Goal: Task Accomplishment & Management: Use online tool/utility

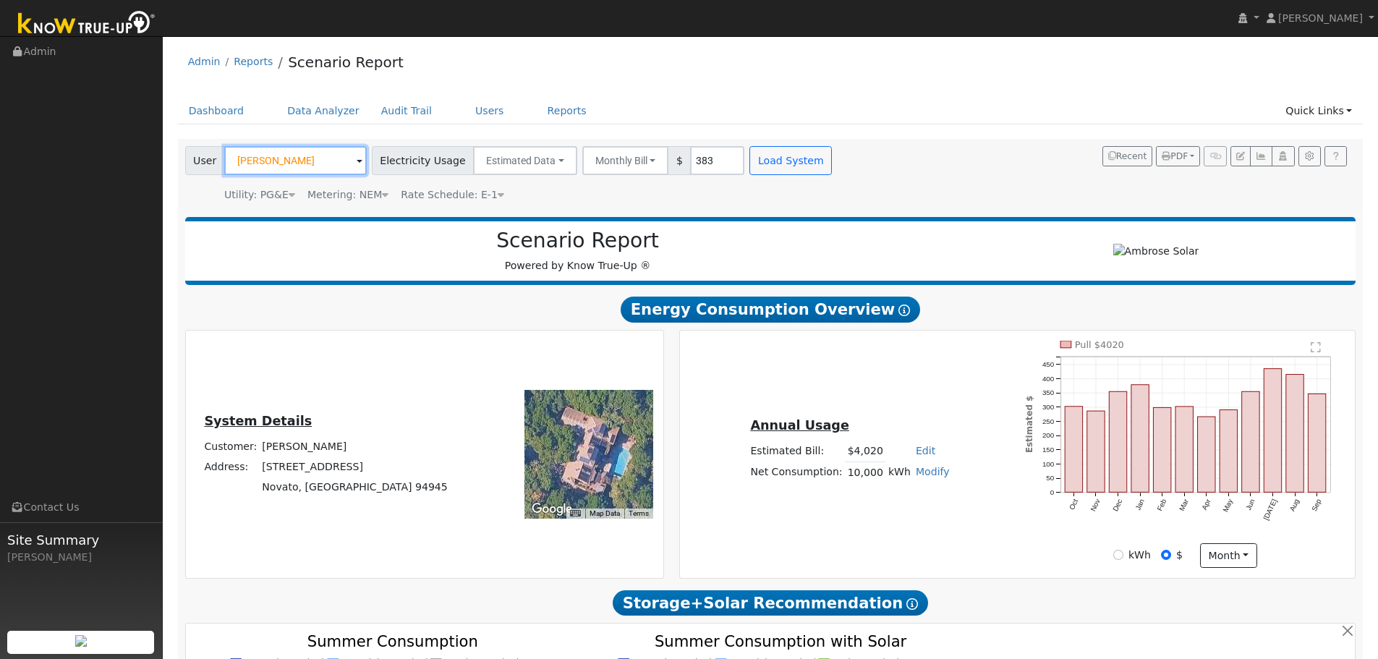
click at [297, 160] on input "[PERSON_NAME]" at bounding box center [295, 160] width 143 height 29
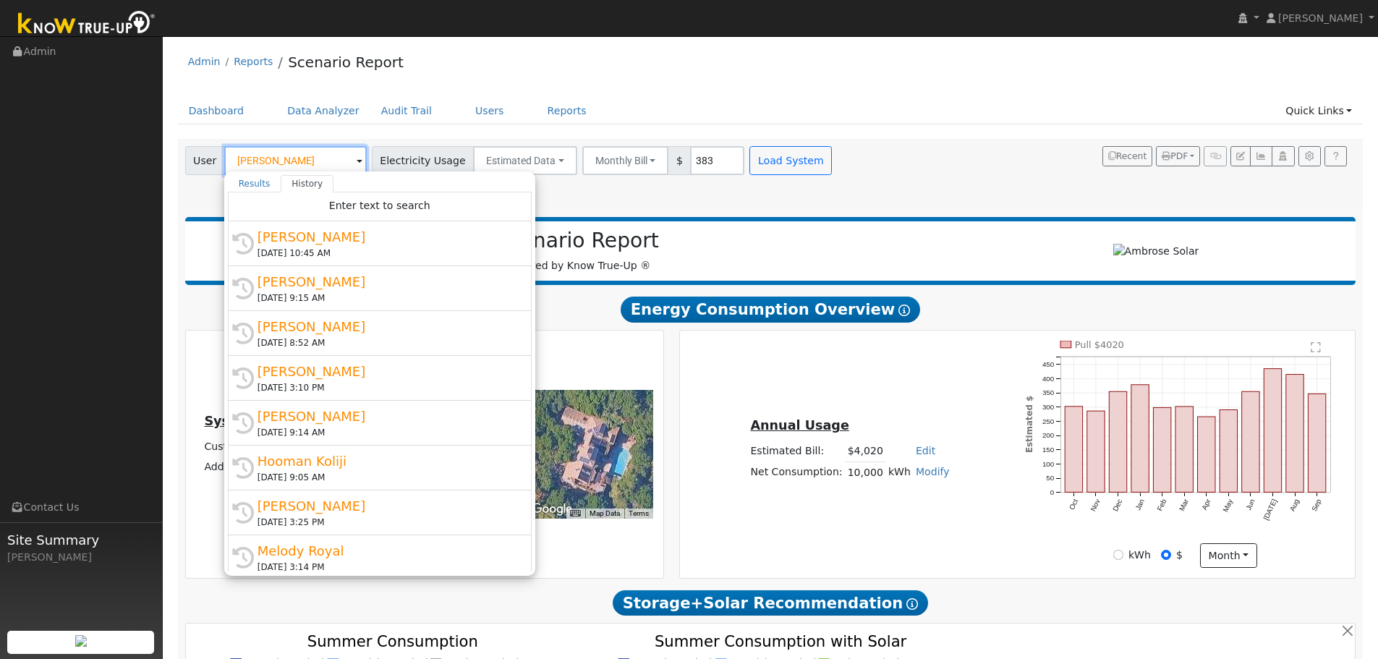
click at [297, 160] on input "[PERSON_NAME]" at bounding box center [295, 160] width 143 height 29
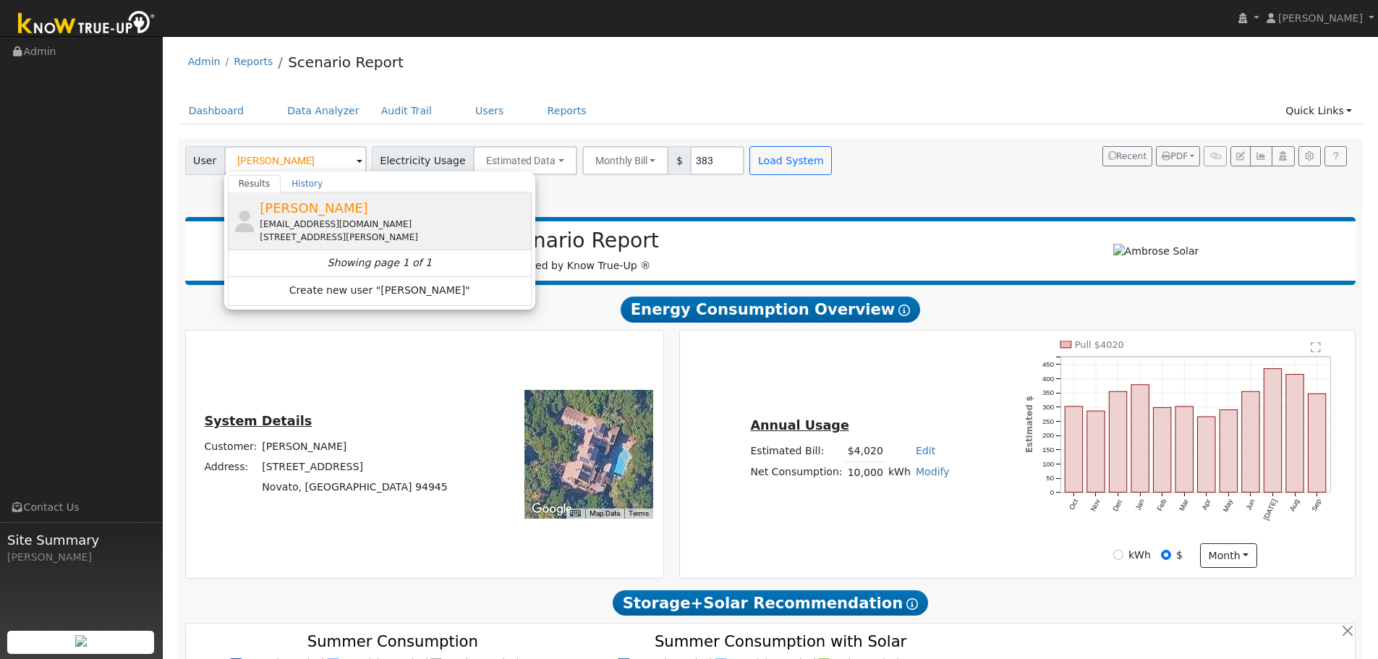
click at [314, 216] on span "[PERSON_NAME]" at bounding box center [314, 207] width 109 height 15
type input "[PERSON_NAME]"
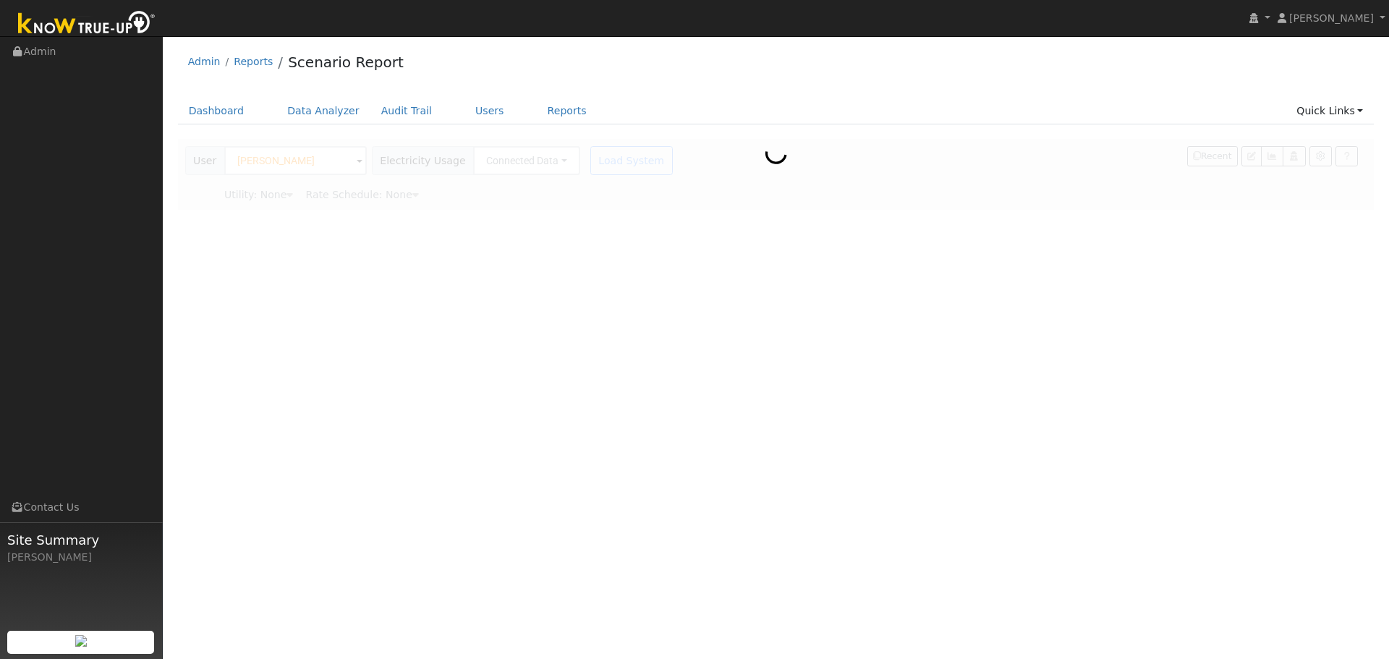
type input "Pacific Gas & Electric"
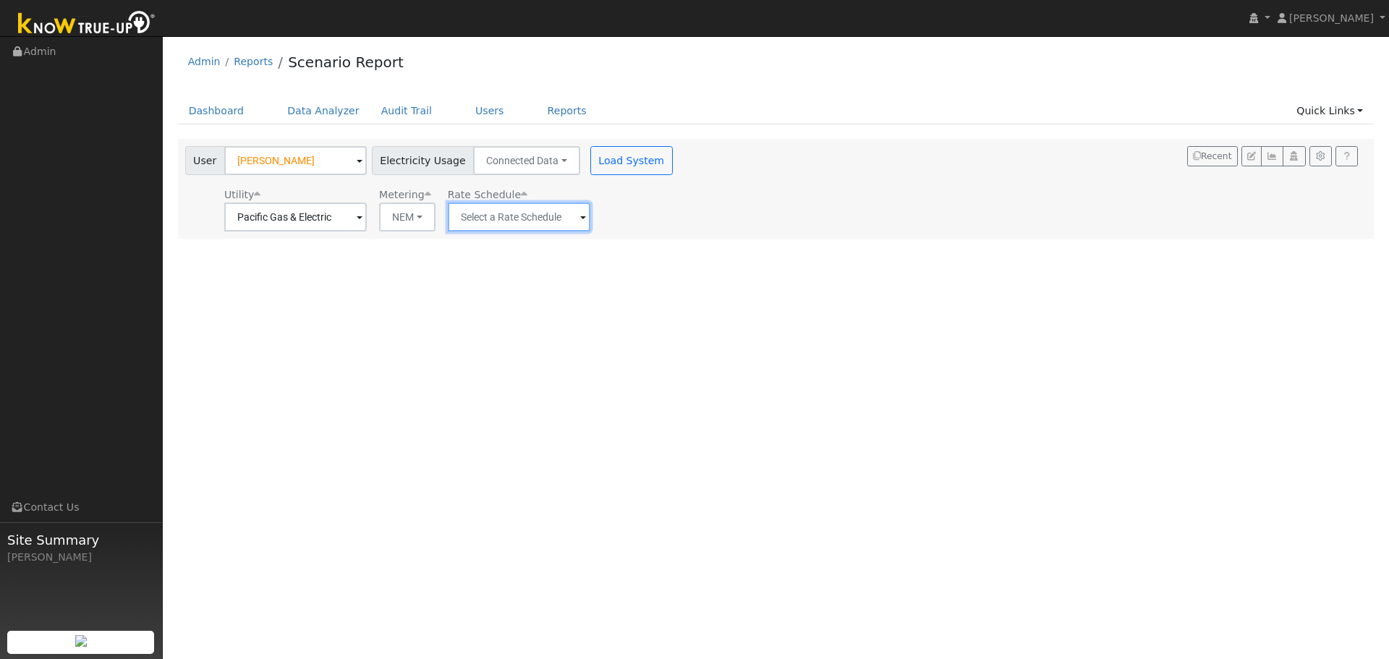
click at [508, 212] on input "text" at bounding box center [519, 217] width 143 height 29
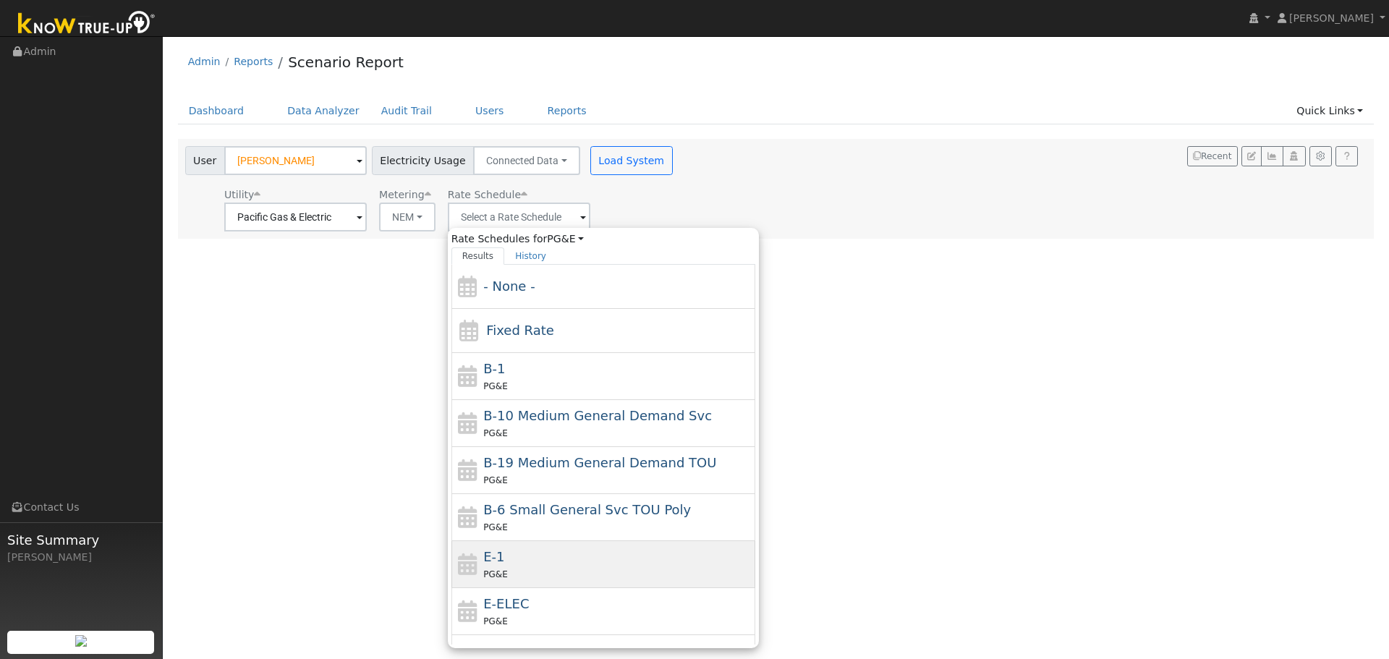
click at [492, 571] on span "PG&E" at bounding box center [495, 574] width 24 height 10
type input "E-1"
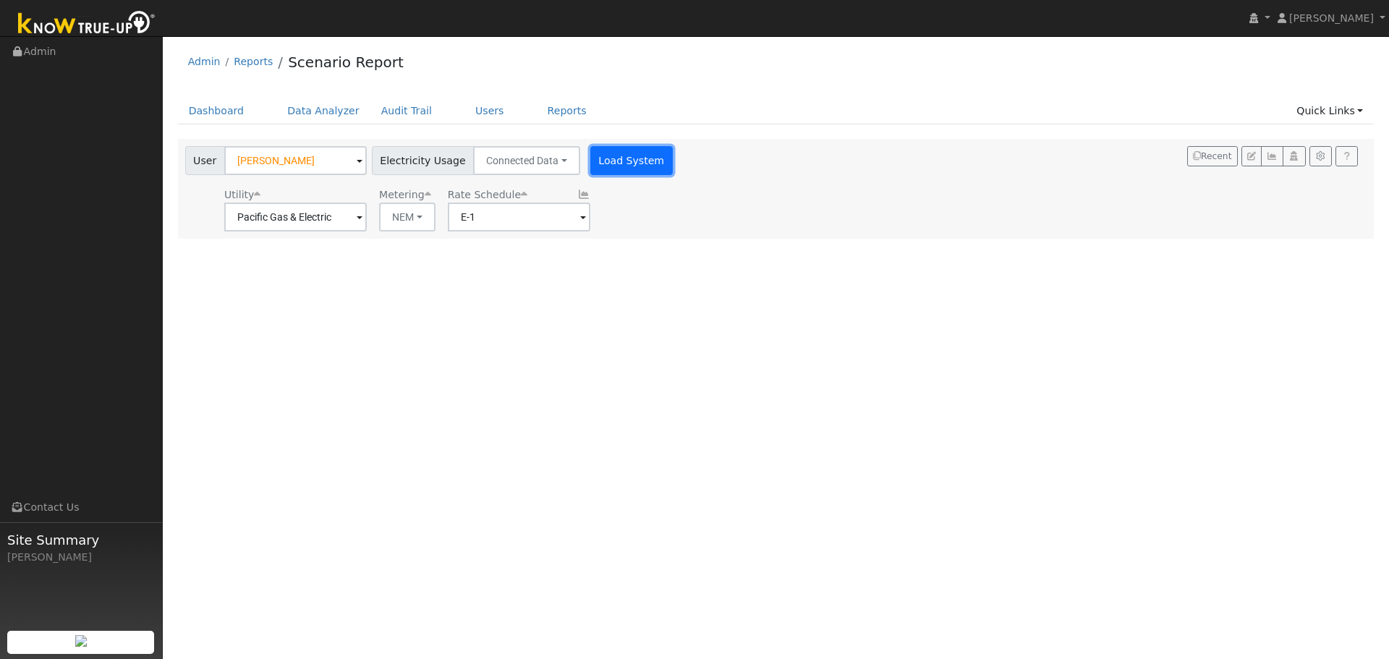
click at [600, 161] on button "Load System" at bounding box center [631, 160] width 82 height 29
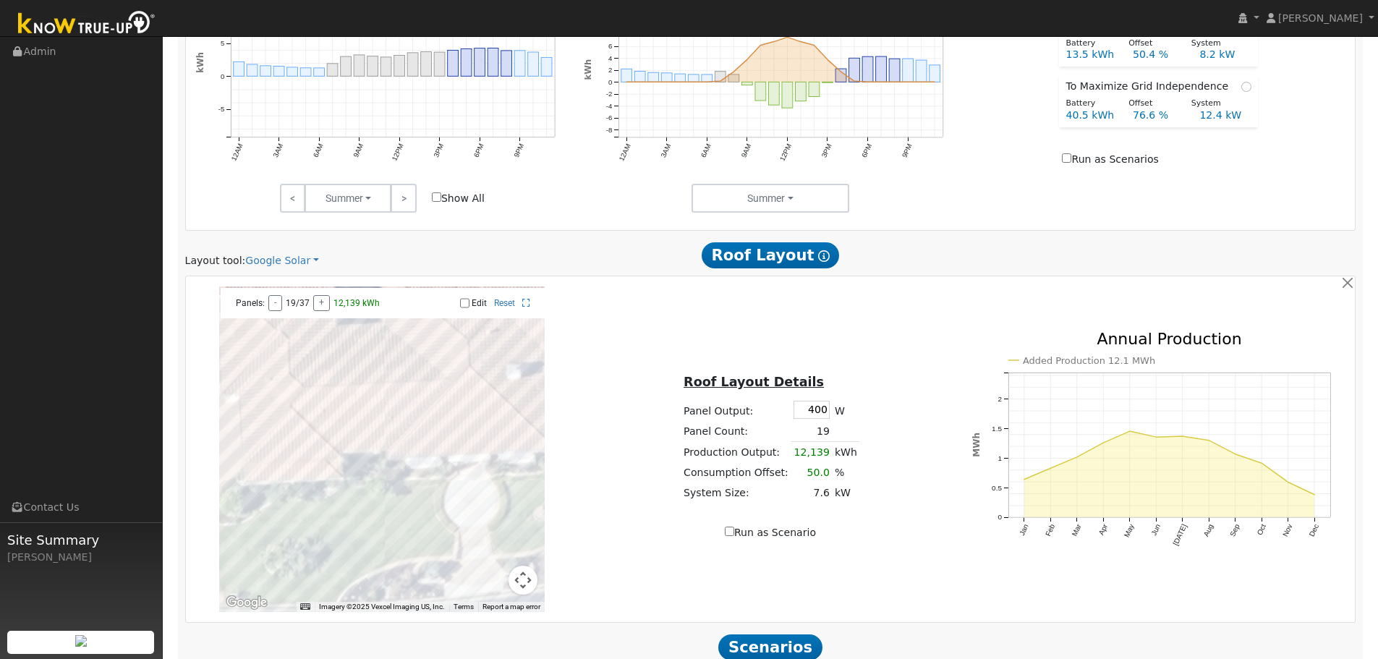
scroll to position [723, 0]
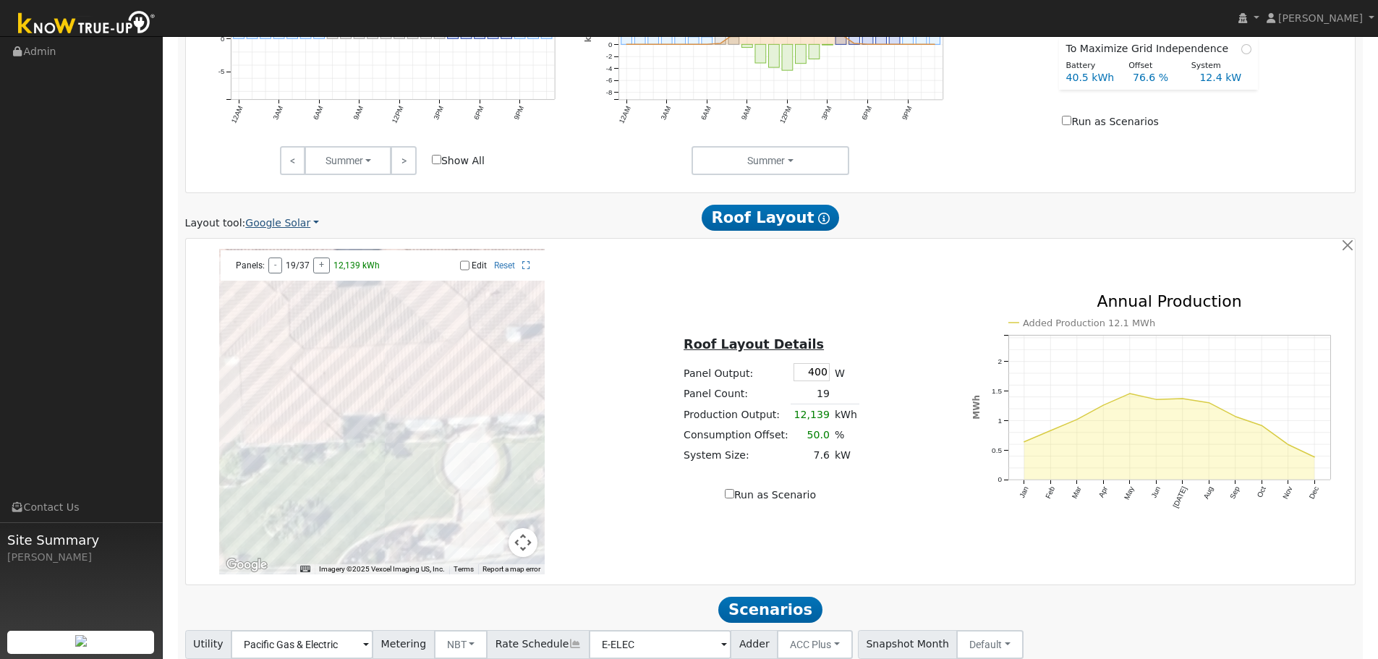
click at [281, 225] on link "Google Solar" at bounding box center [282, 223] width 74 height 15
click at [284, 284] on link "Aurora" at bounding box center [292, 289] width 101 height 20
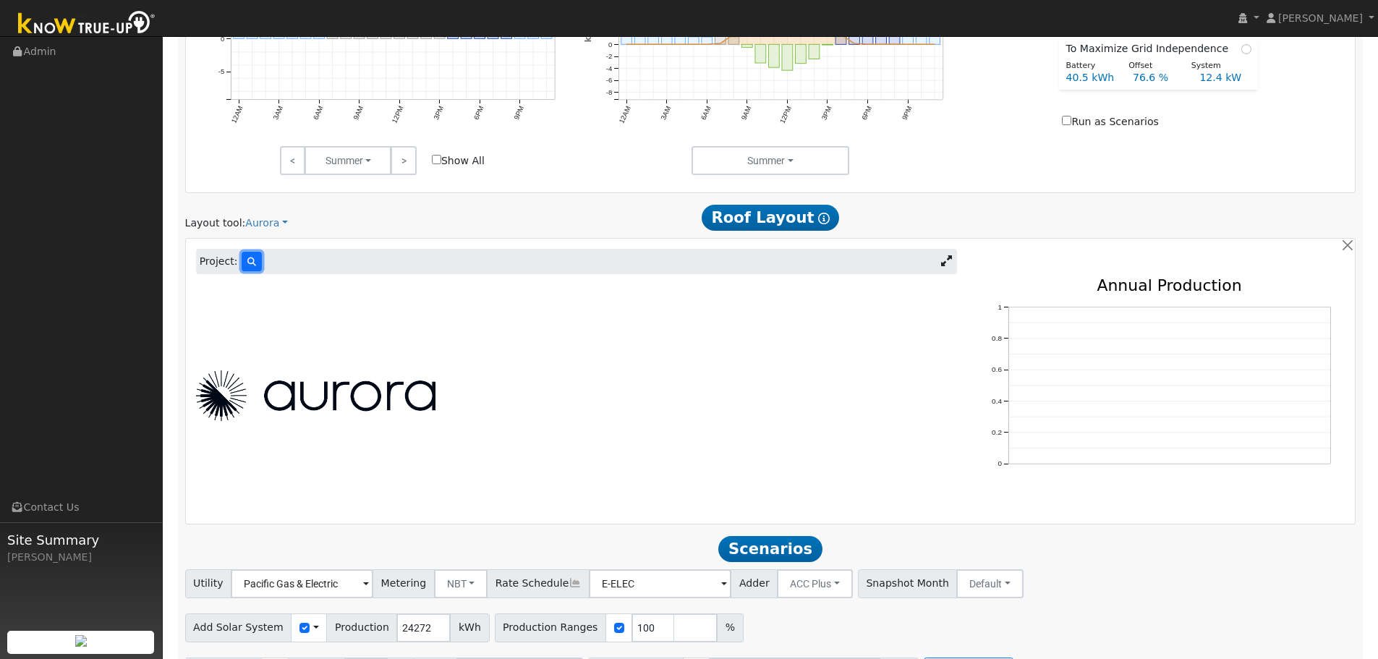
click at [250, 264] on icon at bounding box center [251, 262] width 9 height 9
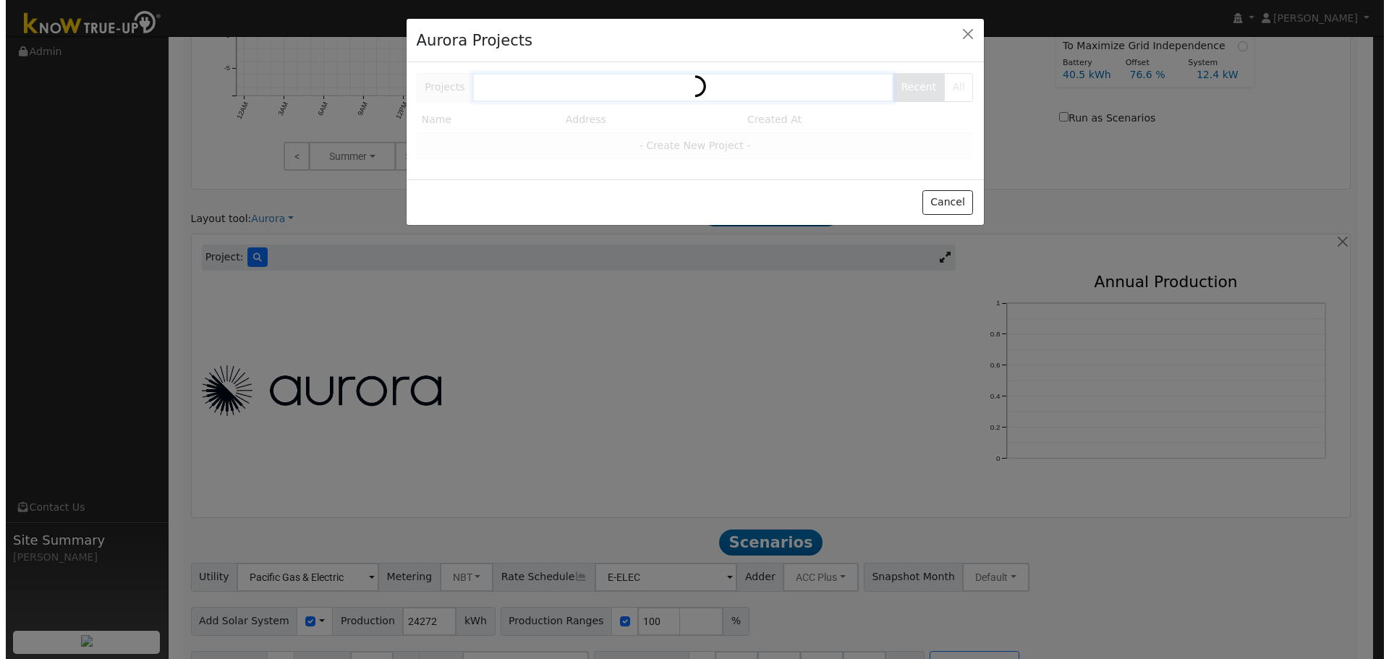
scroll to position [725, 0]
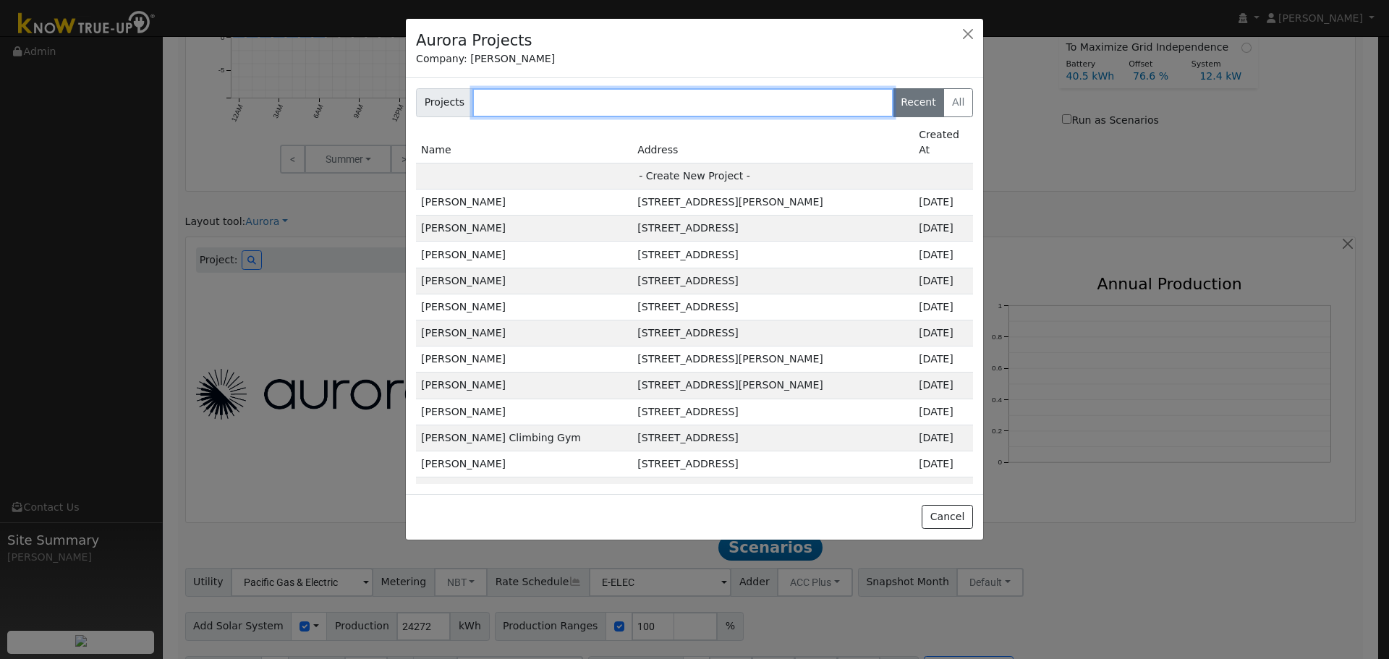
click at [585, 105] on input "text" at bounding box center [682, 102] width 421 height 29
click at [676, 163] on td "- Create New Project -" at bounding box center [694, 176] width 557 height 26
type input "[PERSON_NAME]"
type input "[STREET_ADDRESS][PERSON_NAME]"
type input "Alamo"
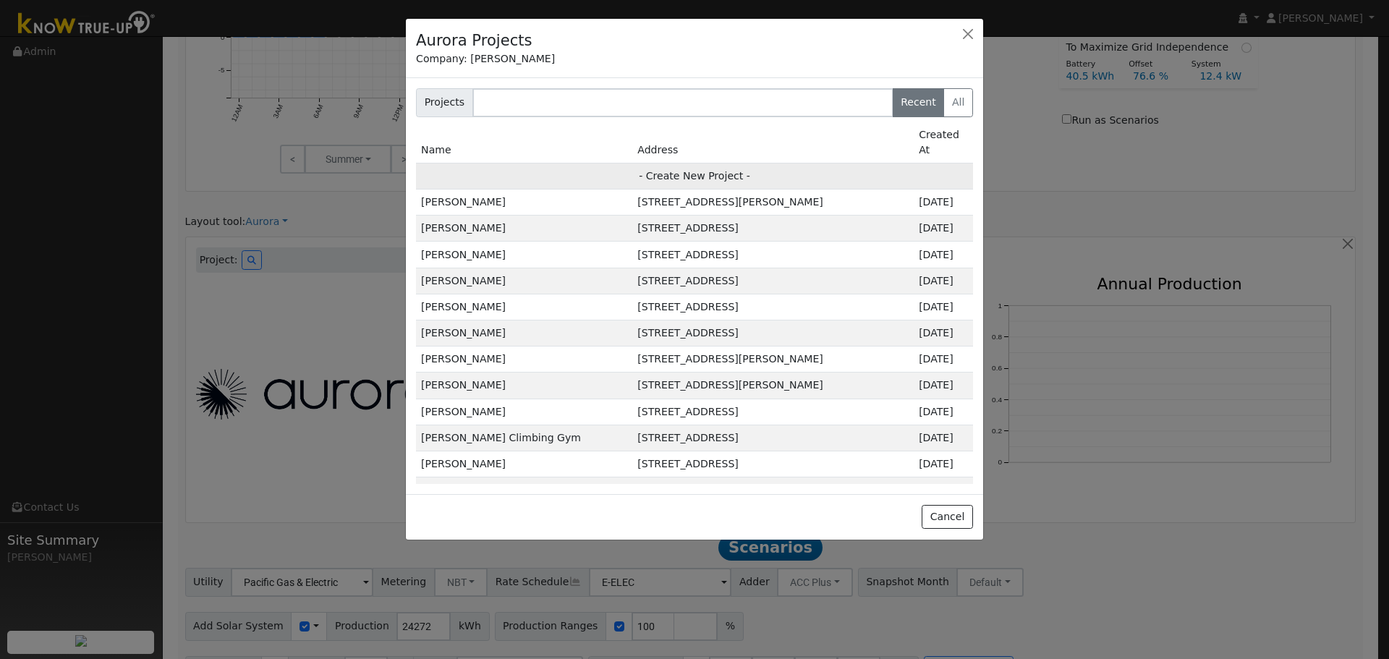
type input "CA"
type input "94507"
type input "Design"
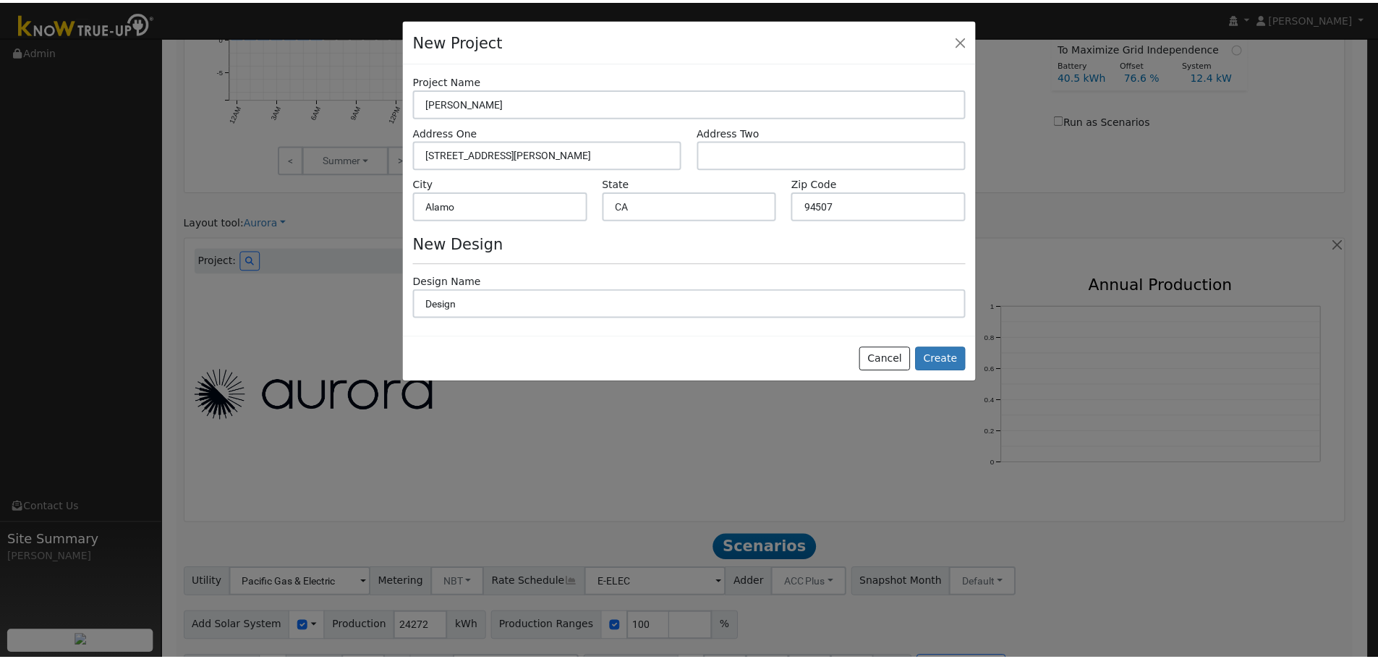
scroll to position [726, 0]
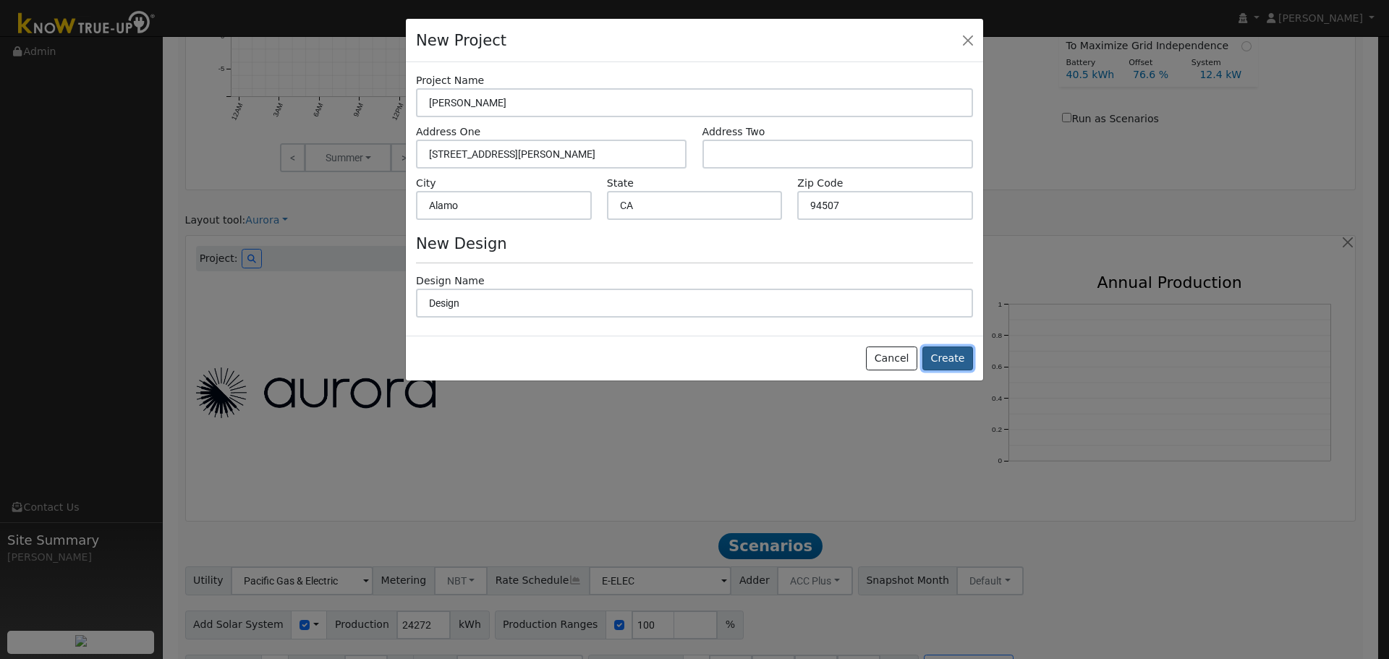
click at [937, 356] on button "Create" at bounding box center [947, 359] width 51 height 25
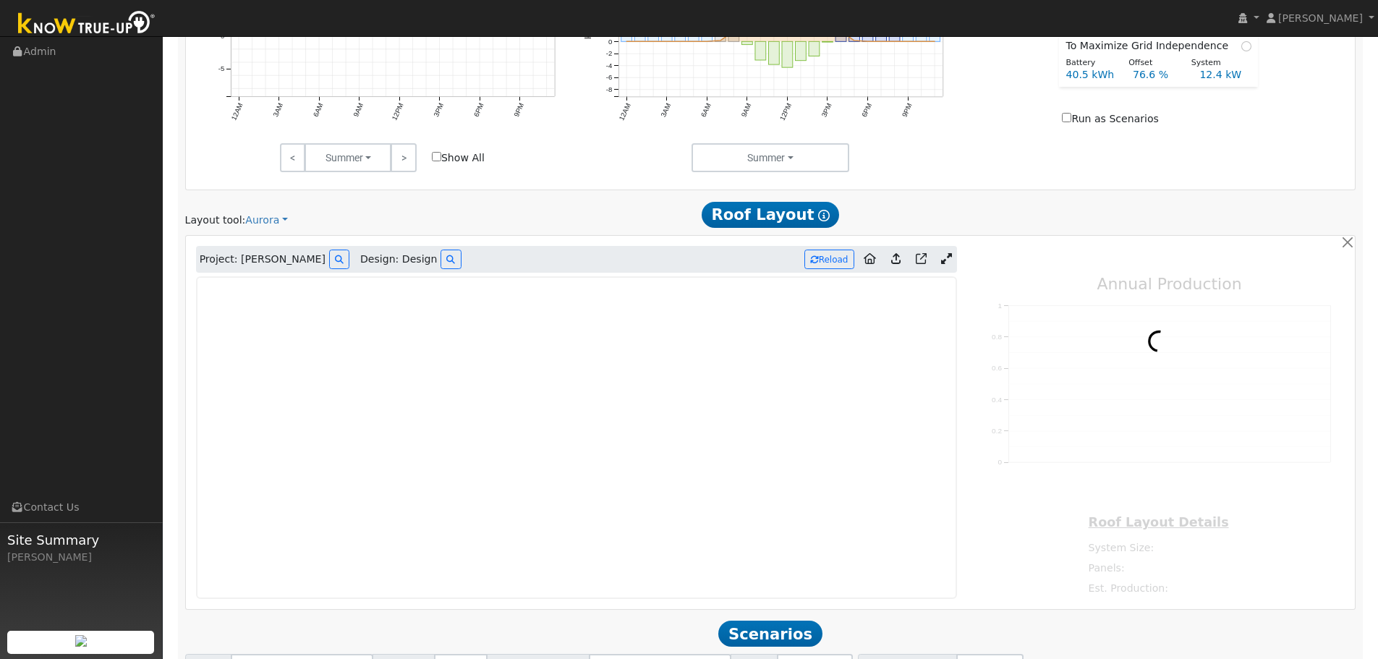
type input "0"
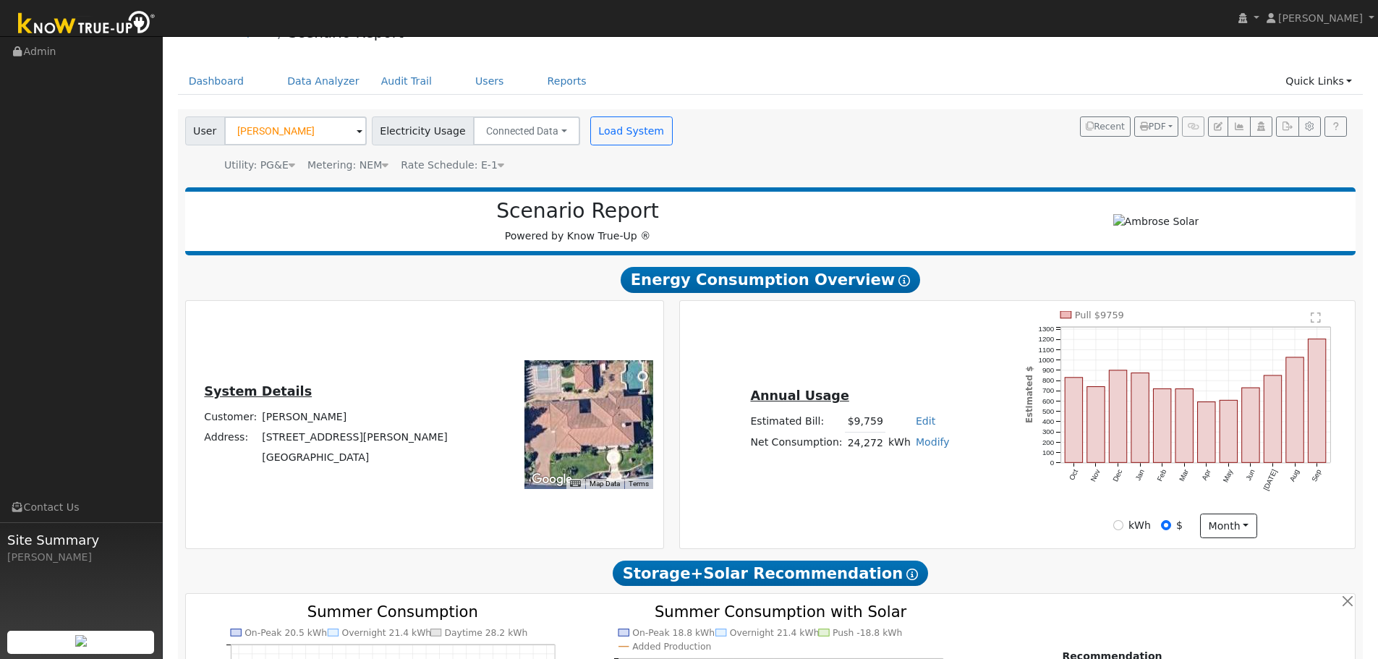
scroll to position [3, 0]
